Goal: Ask a question

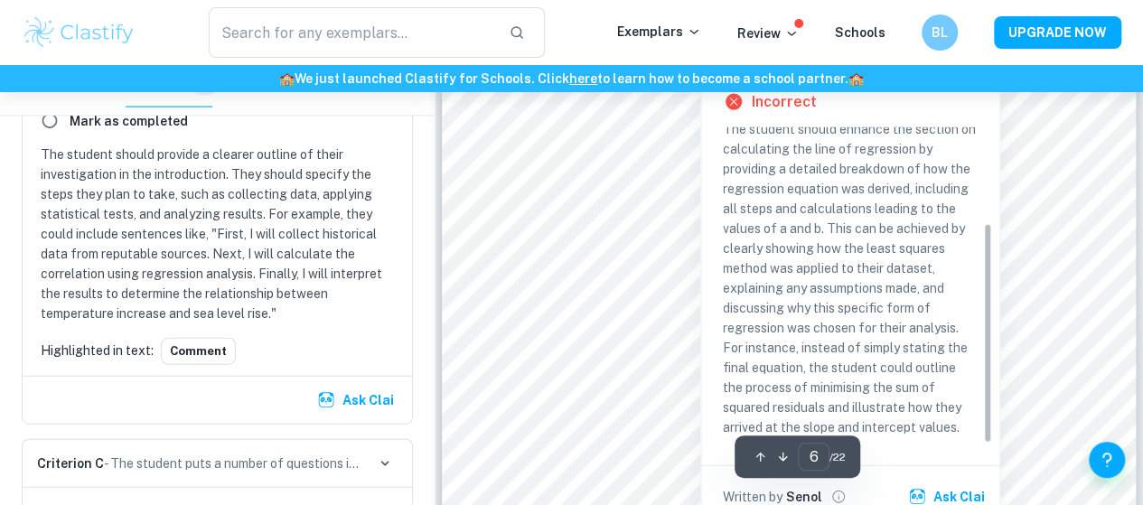
scroll to position [5357, 0]
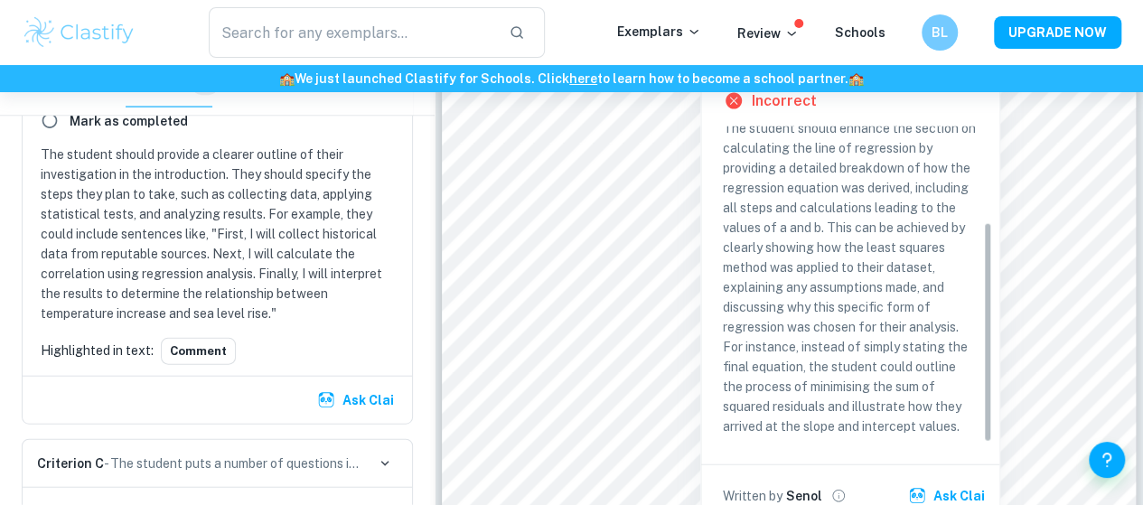
click at [789, 220] on p "The student should enhance the section on calculating the line of regression by…" at bounding box center [850, 277] width 255 height 318
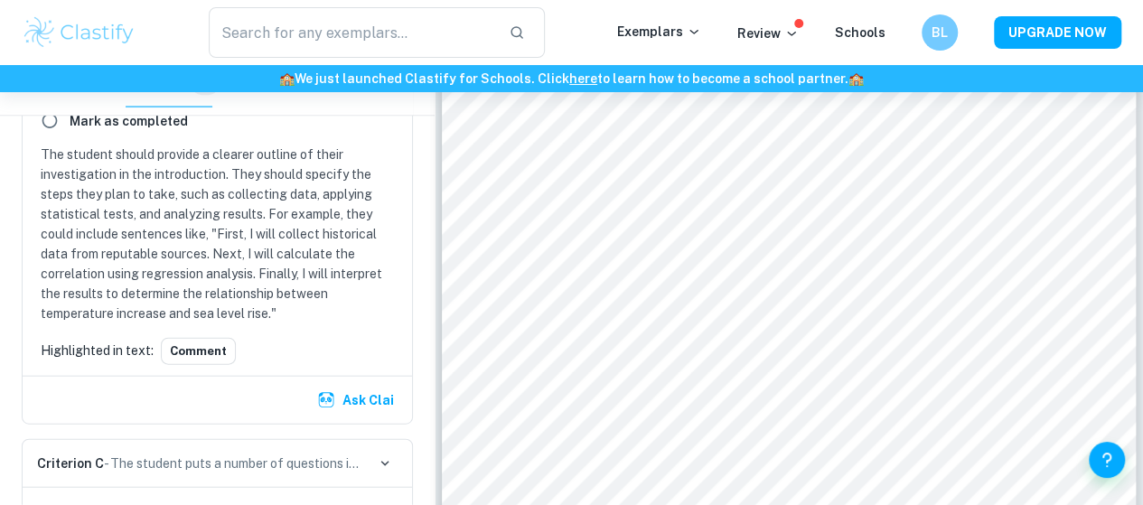
scroll to position [2486, 0]
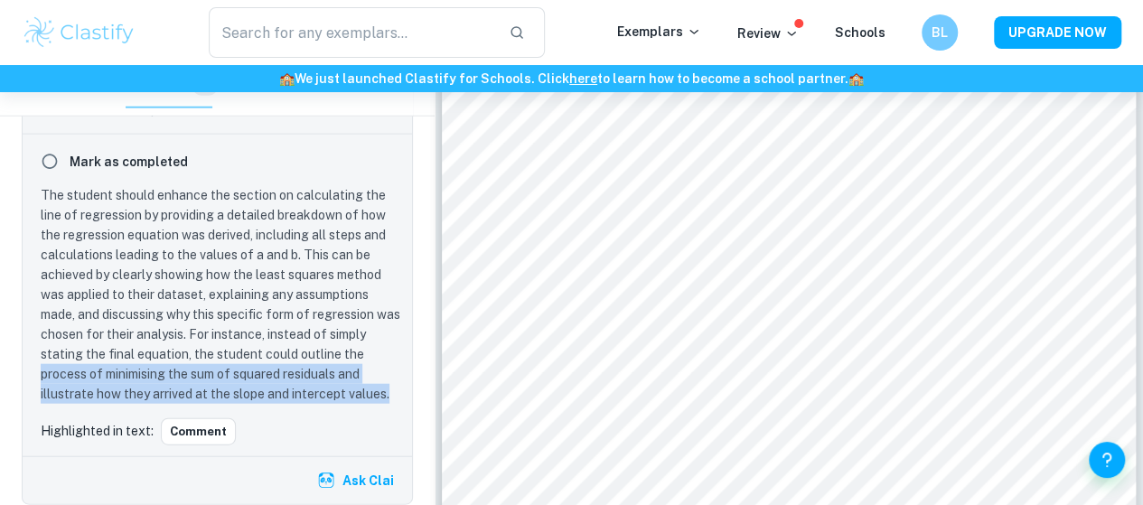
drag, startPoint x: 40, startPoint y: 369, endPoint x: 421, endPoint y: 392, distance: 381.8
copy p "process of minimising the sum of squared residuals and illustrate how they arri…"
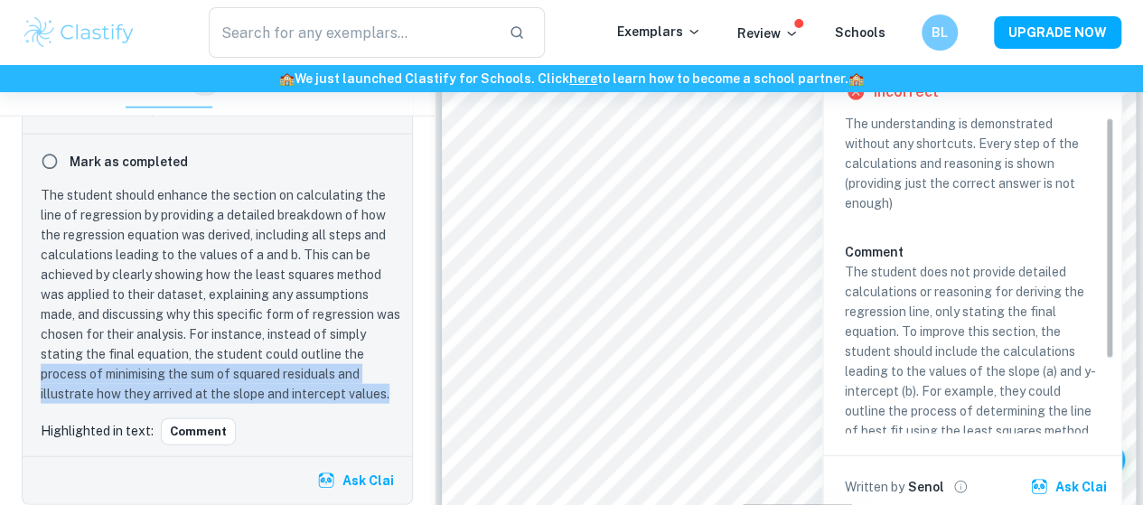
scroll to position [0, 0]
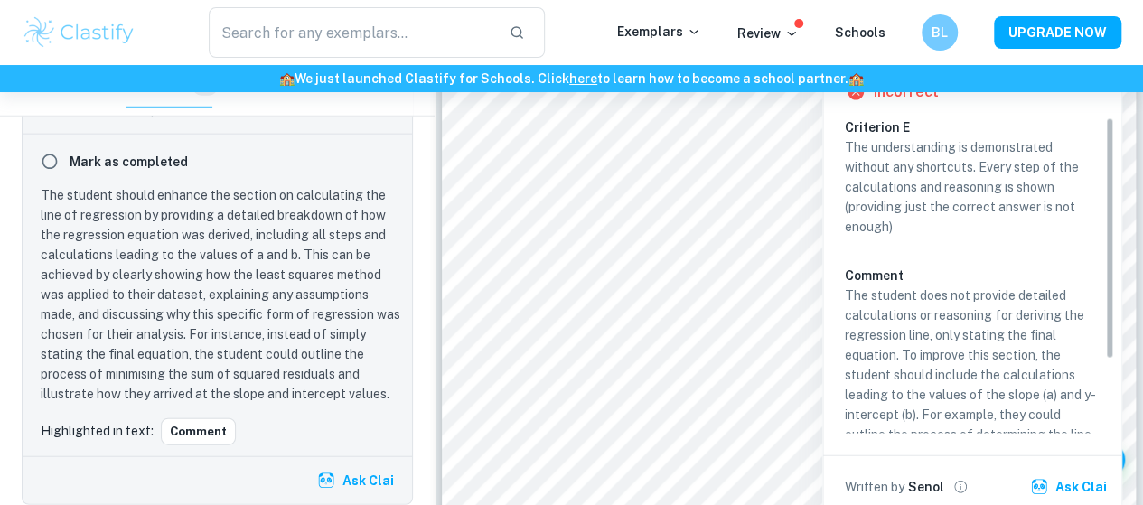
click at [924, 263] on div "The understanding is demonstrated without any shortcuts. Every step of the calc…" at bounding box center [978, 330] width 269 height 387
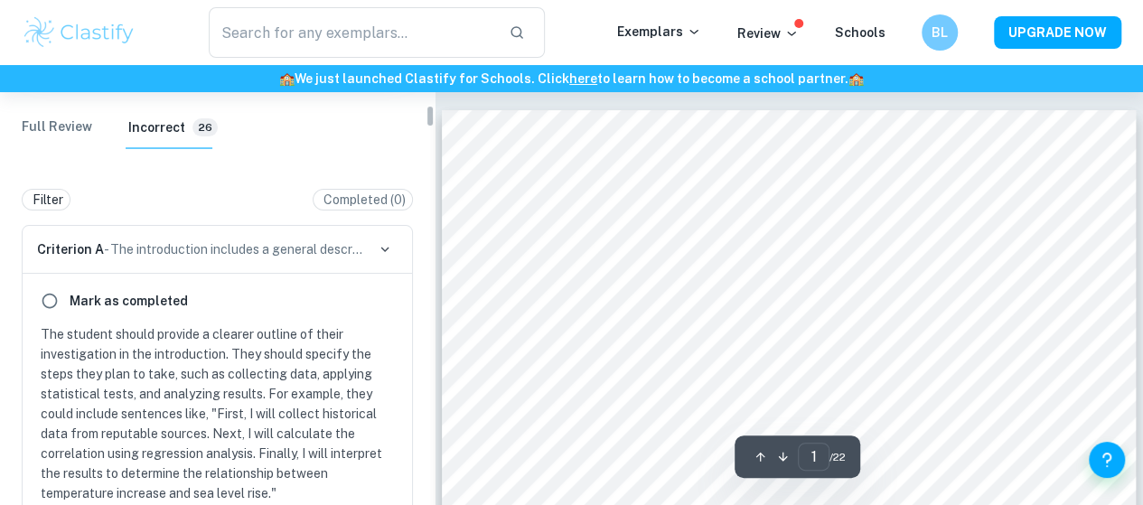
scroll to position [341, 0]
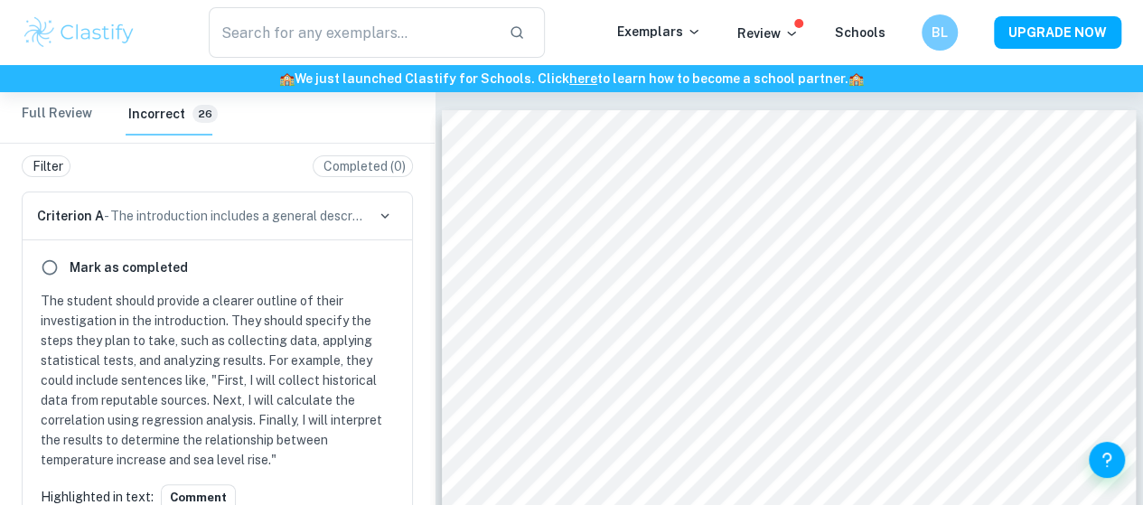
click at [239, 330] on p "The student should provide a clearer outline of their investigation in the intr…" at bounding box center [221, 380] width 360 height 179
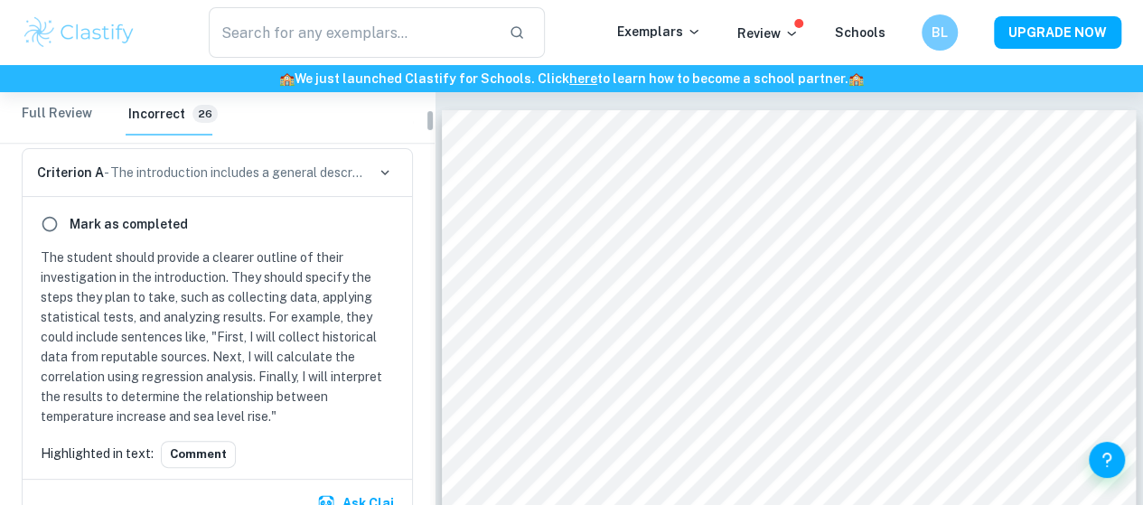
scroll to position [385, 0]
click at [222, 448] on button "Comment" at bounding box center [198, 454] width 75 height 27
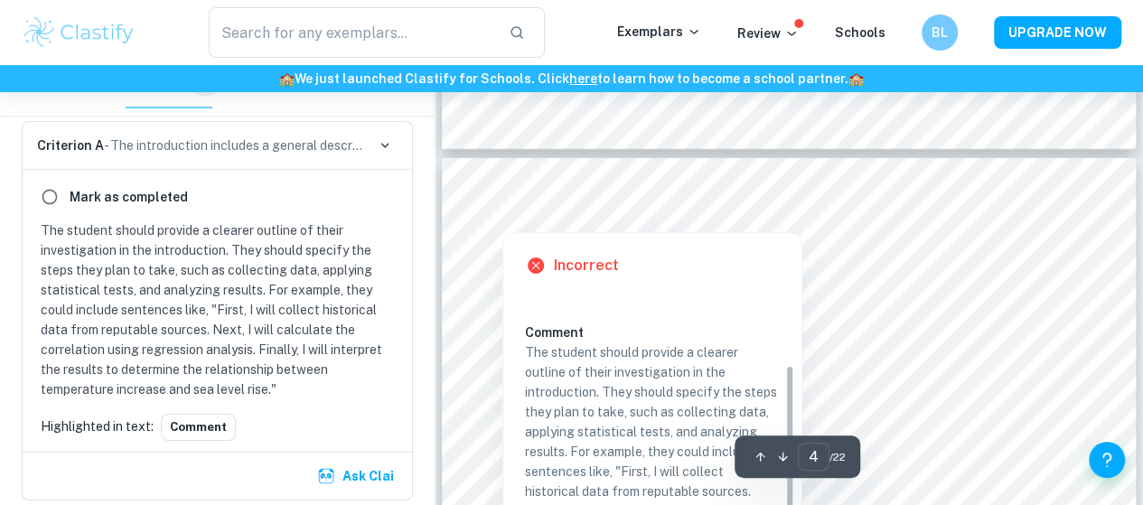
scroll to position [2918, 0]
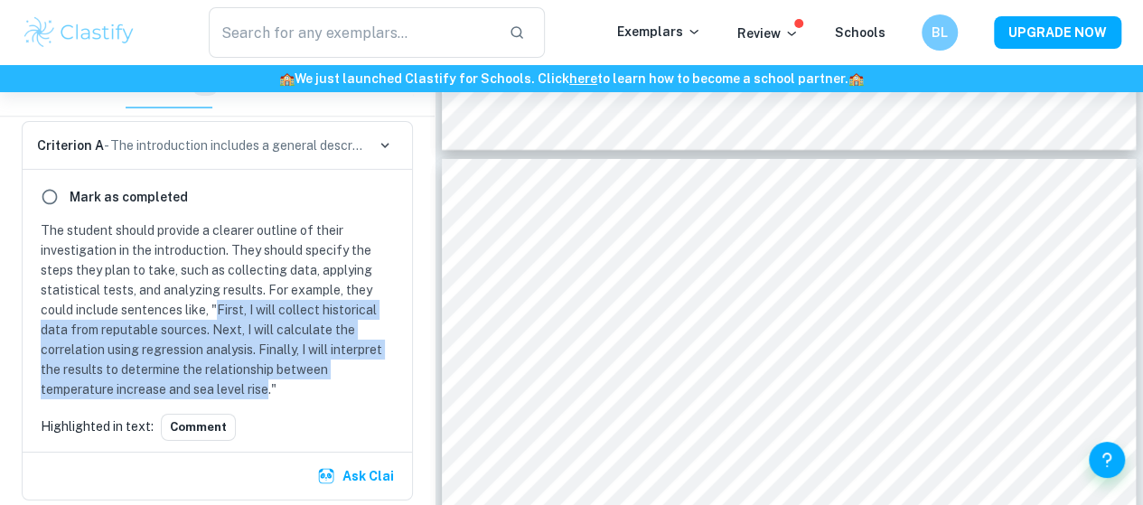
drag, startPoint x: 219, startPoint y: 311, endPoint x: 270, endPoint y: 386, distance: 90.9
click at [270, 386] on p "The student should provide a clearer outline of their investigation in the intr…" at bounding box center [221, 309] width 360 height 179
copy p "First, I will collect historical data from reputable sources. Next, I will calc…"
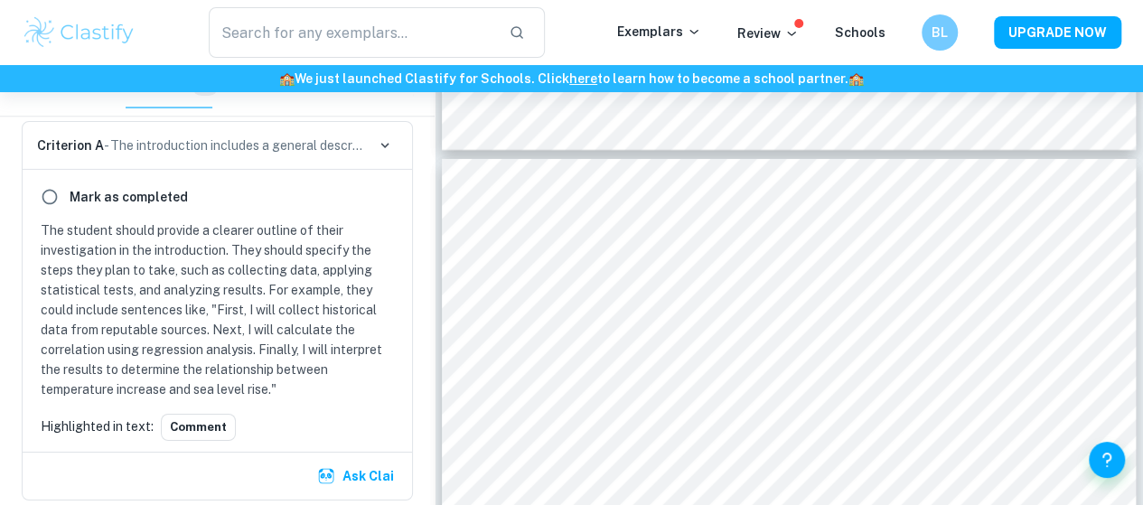
click at [356, 386] on p "The student should provide a clearer outline of their investigation in the intr…" at bounding box center [221, 309] width 360 height 179
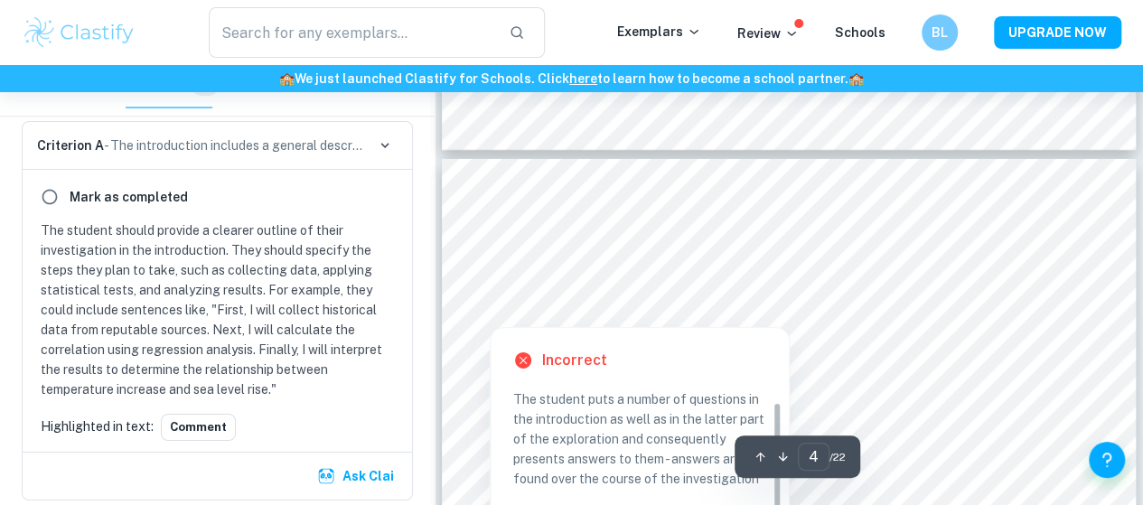
click at [482, 310] on div at bounding box center [490, 309] width 25 height 25
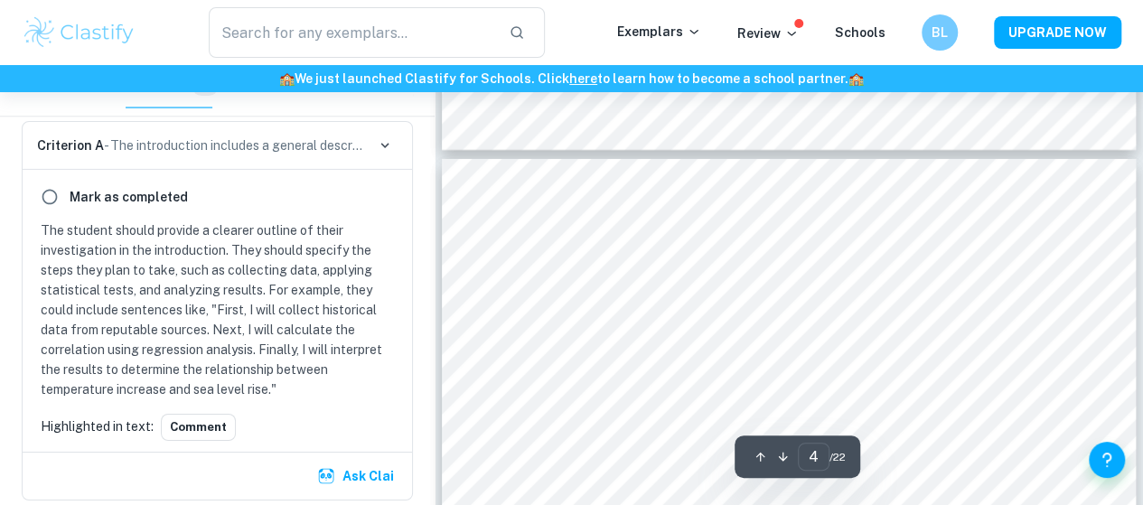
scroll to position [773, 0]
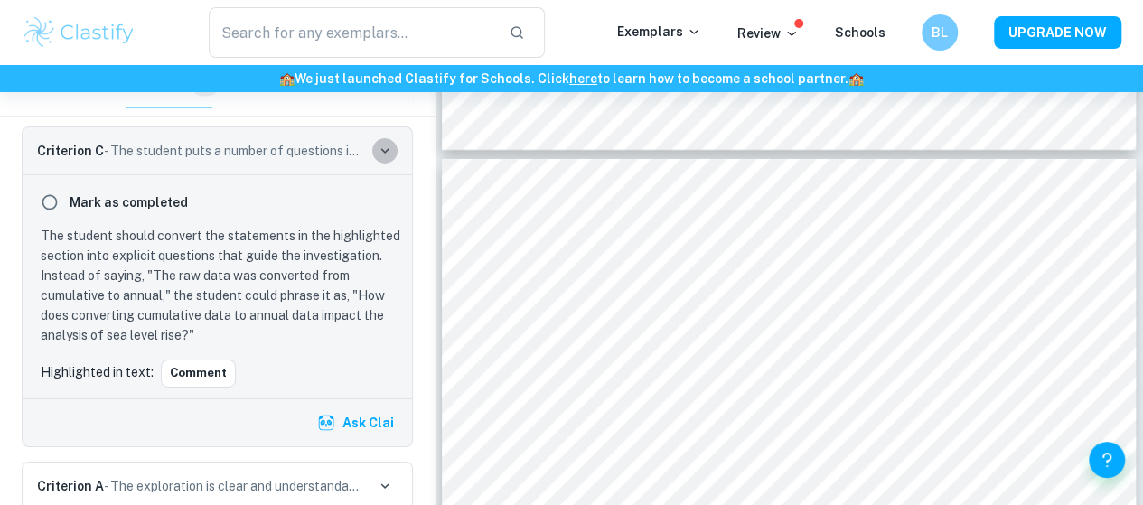
click at [381, 154] on icon "button" at bounding box center [385, 151] width 16 height 16
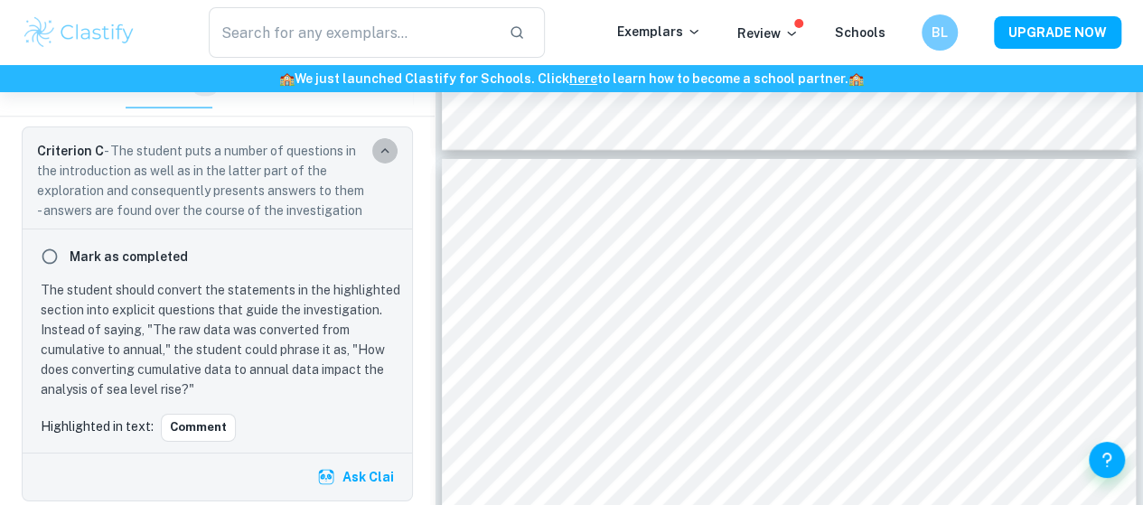
click at [381, 154] on icon "button" at bounding box center [385, 151] width 16 height 16
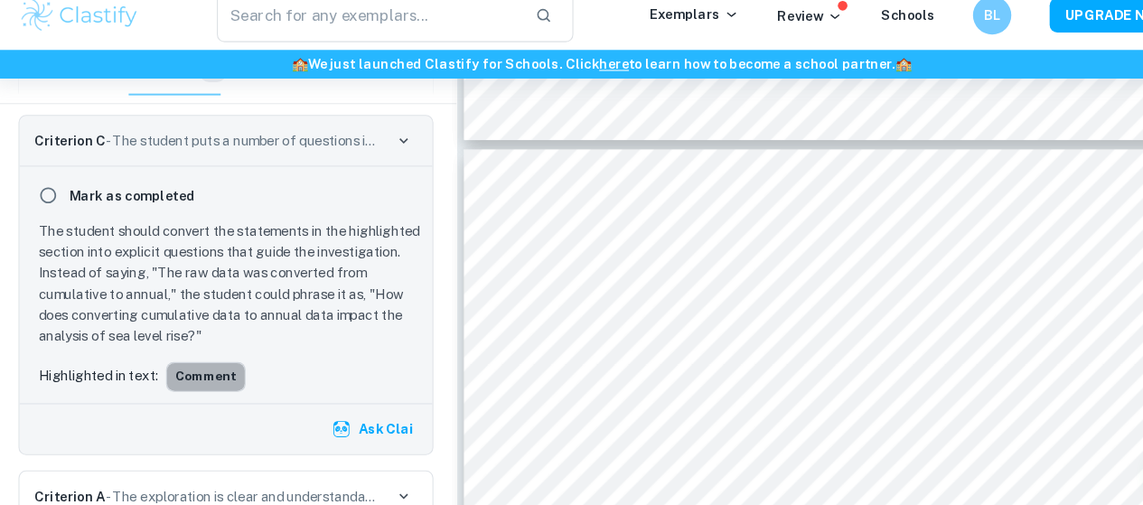
click at [185, 377] on button "Comment" at bounding box center [198, 372] width 75 height 27
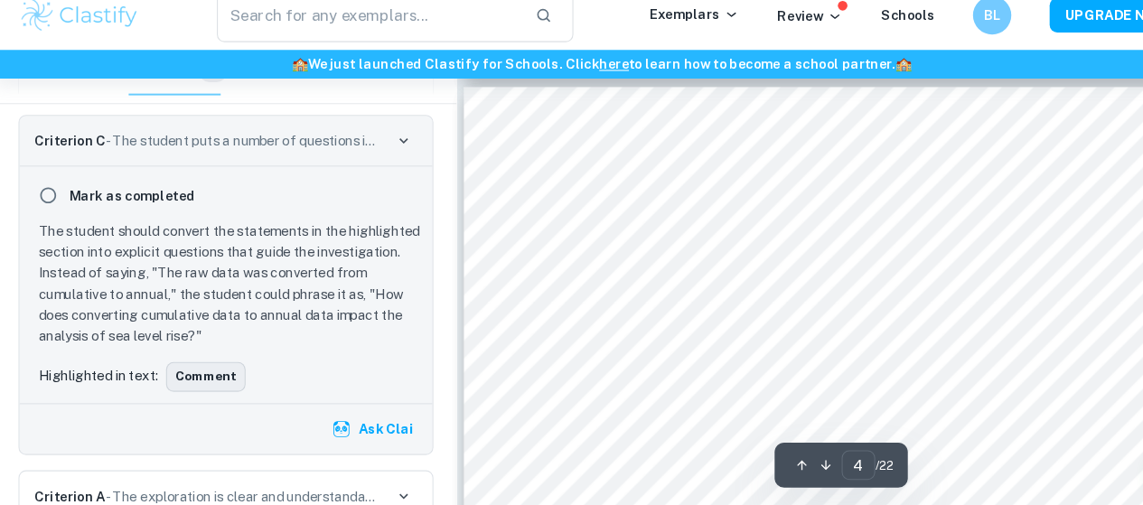
scroll to position [3031, 0]
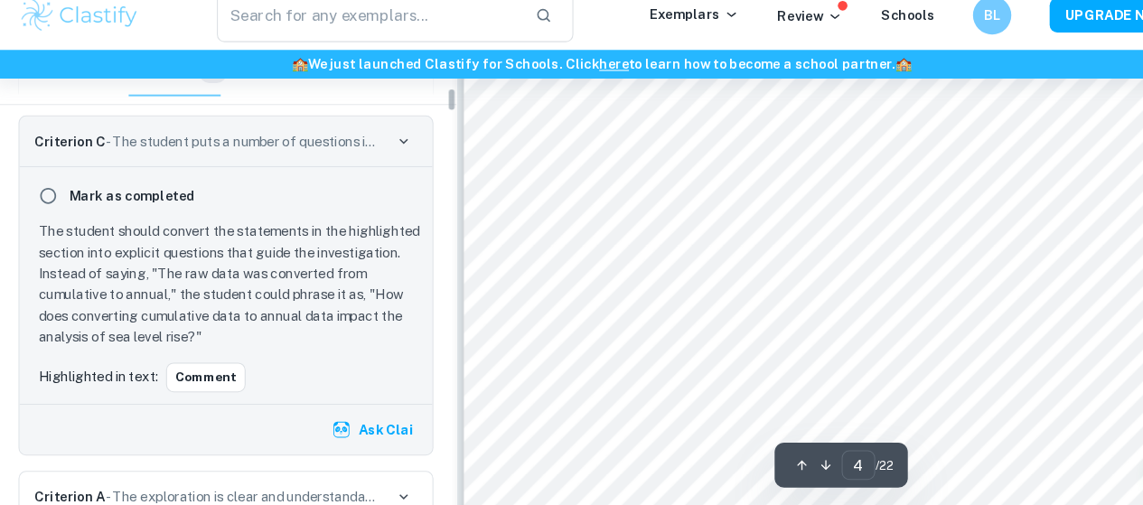
click at [369, 408] on button "Ask Clai" at bounding box center [357, 422] width 88 height 33
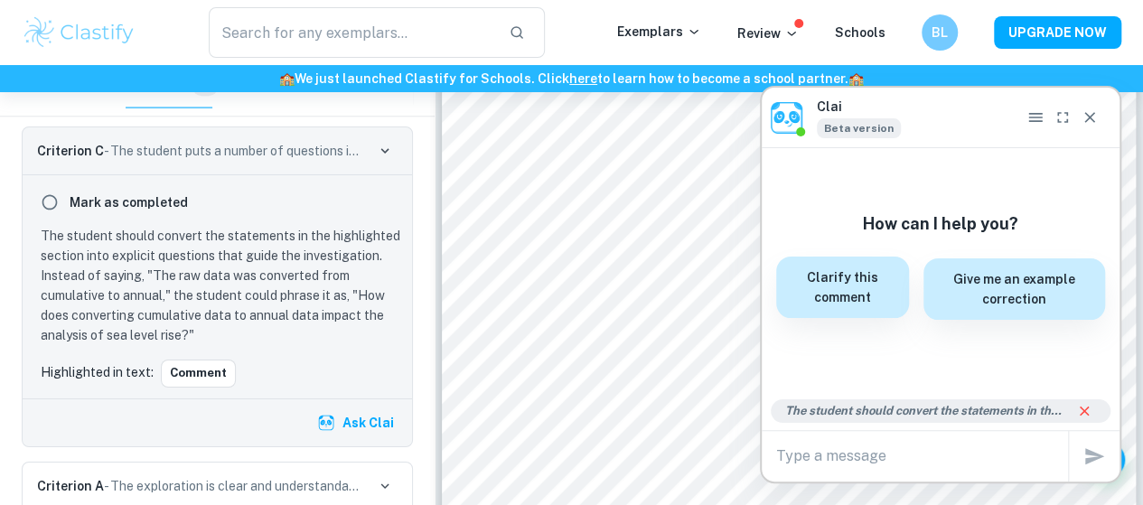
click at [855, 280] on h6 "Clarify this comment" at bounding box center [842, 287] width 111 height 40
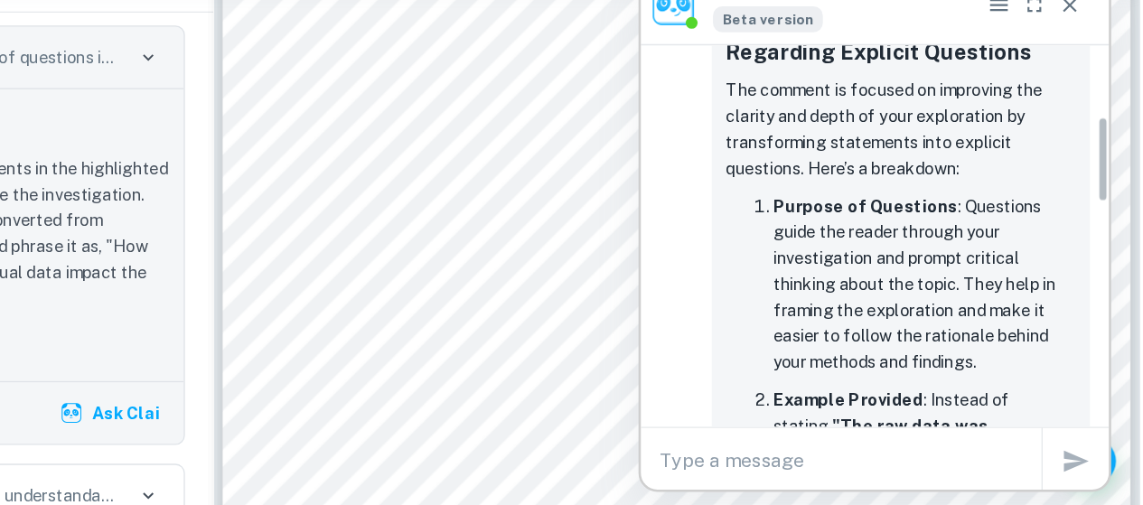
scroll to position [245, 0]
